Goal: Information Seeking & Learning: Learn about a topic

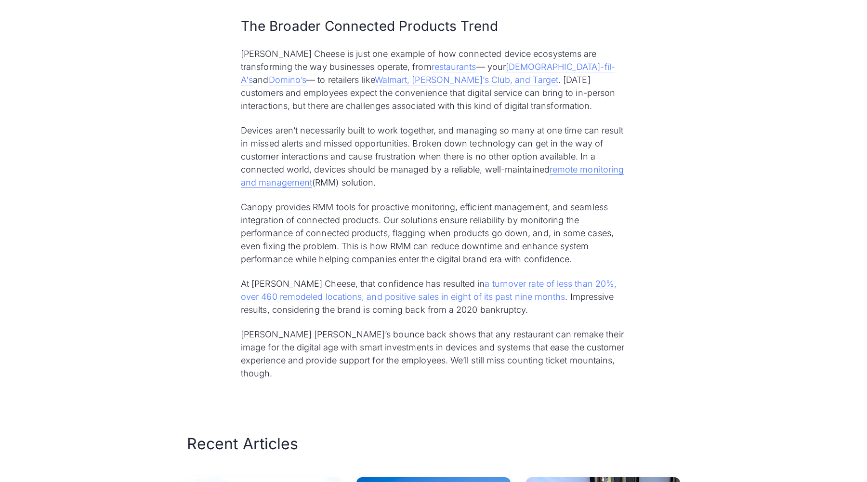
scroll to position [2545, 0]
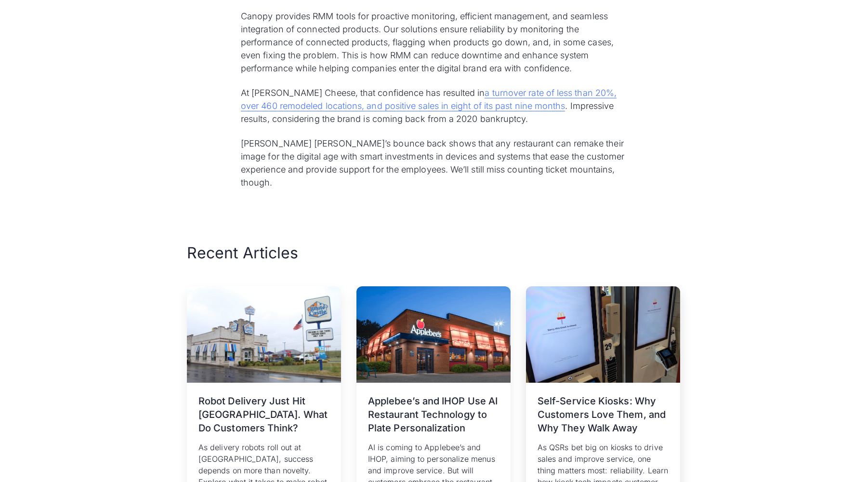
click at [573, 394] on h3 "Self-Service Kiosks: Why Customers Love Them, and Why They Walk Away" at bounding box center [603, 414] width 131 height 40
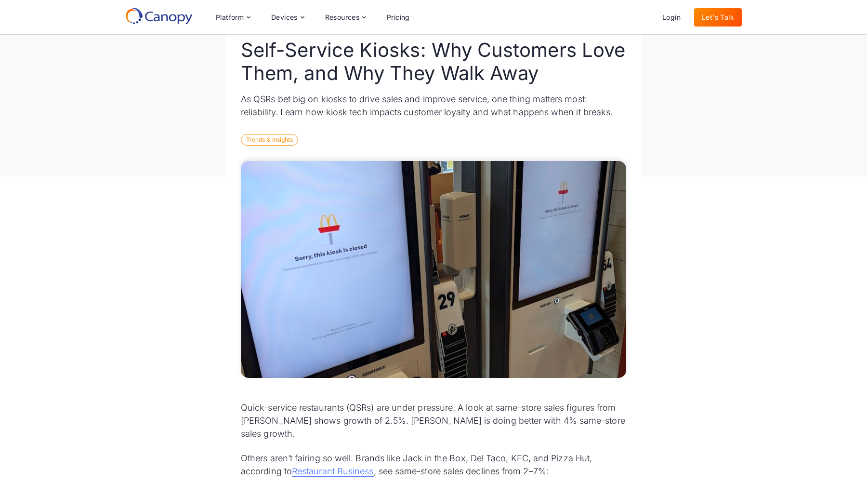
scroll to position [111, 0]
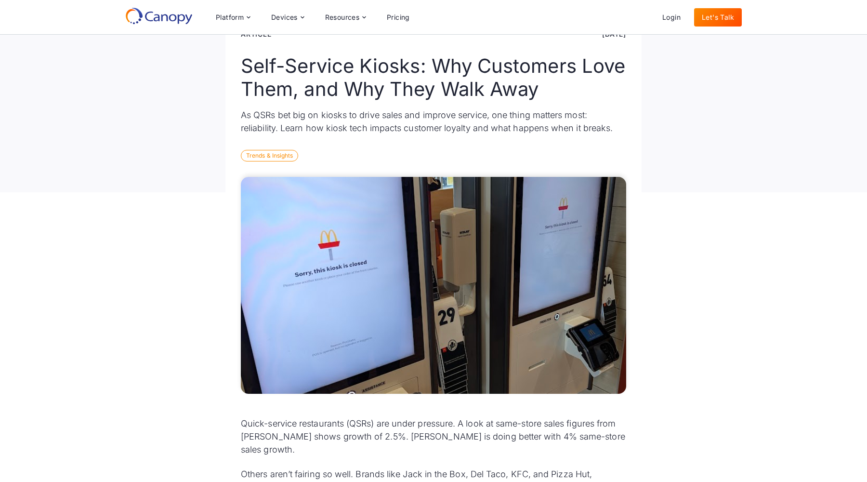
click at [262, 108] on p "As QSRs bet big on kiosks to drive sales and improve service, one thing matters…" at bounding box center [434, 121] width 386 height 26
click at [731, 167] on div "Back to all resources Article Sep 3, 2025 Self-Service Kiosks: Why Customers Lo…" at bounding box center [433, 68] width 867 height 247
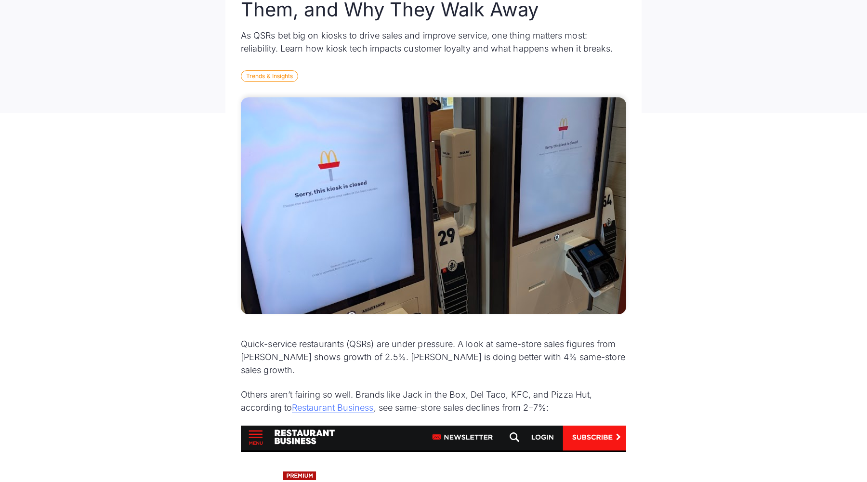
scroll to position [247, 0]
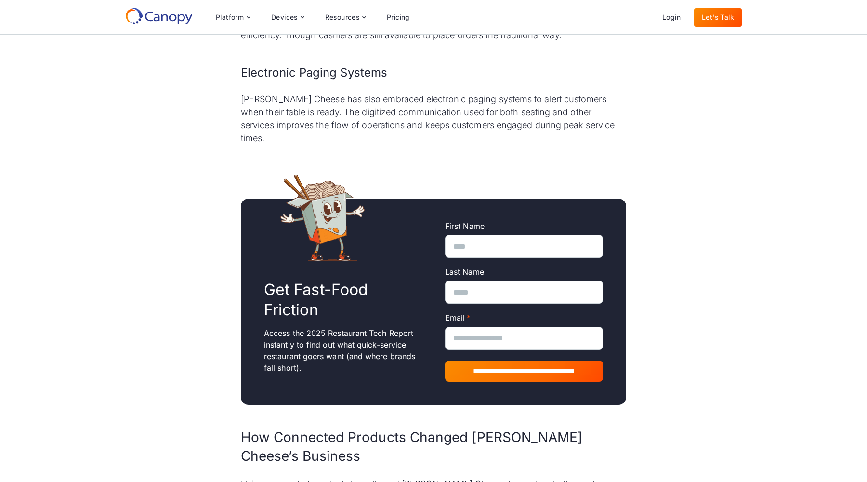
scroll to position [1487, 0]
